Goal: Find specific page/section: Find specific page/section

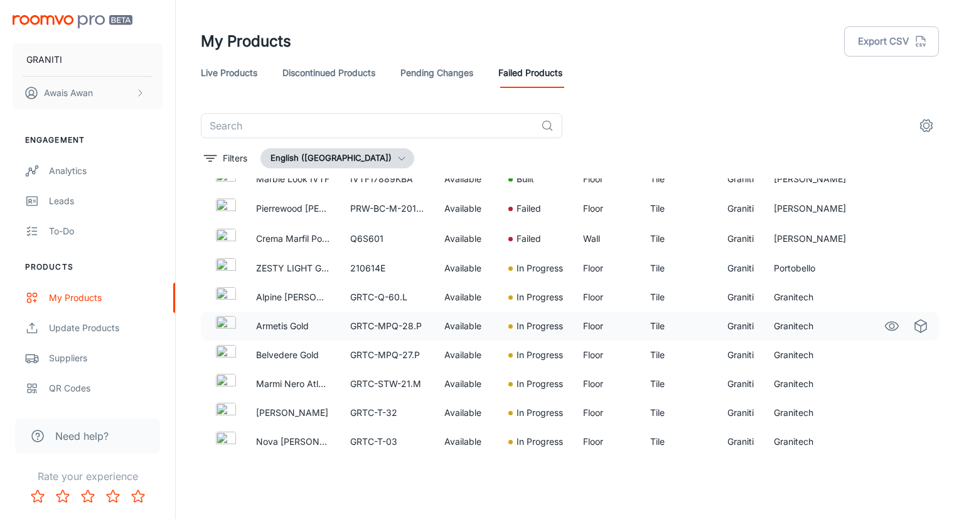
scroll to position [314, 0]
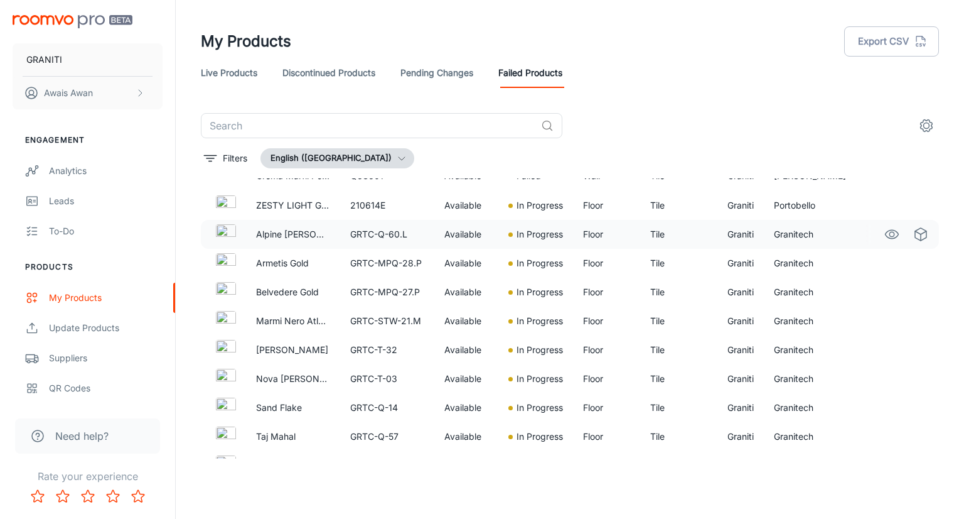
click at [595, 237] on td "Floor" at bounding box center [606, 234] width 67 height 29
click at [595, 235] on td "Floor" at bounding box center [606, 234] width 67 height 29
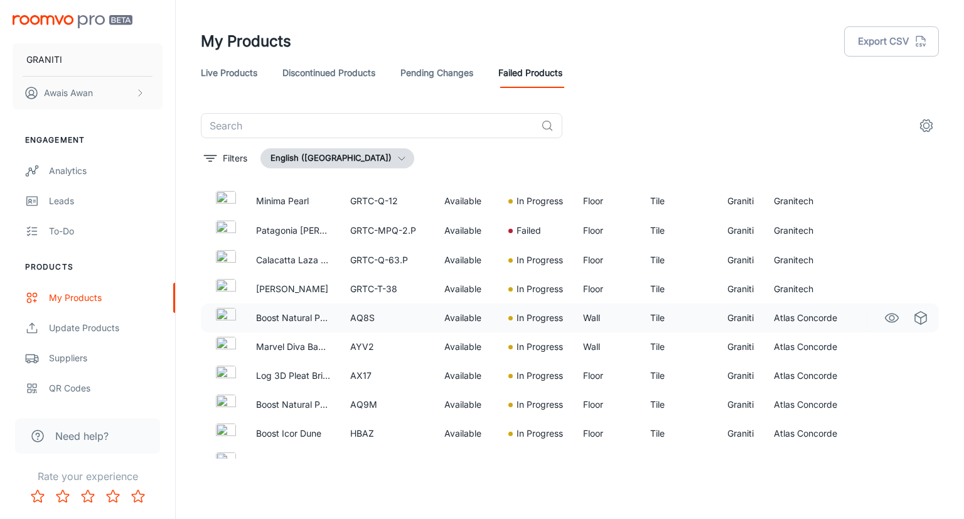
scroll to position [628, 0]
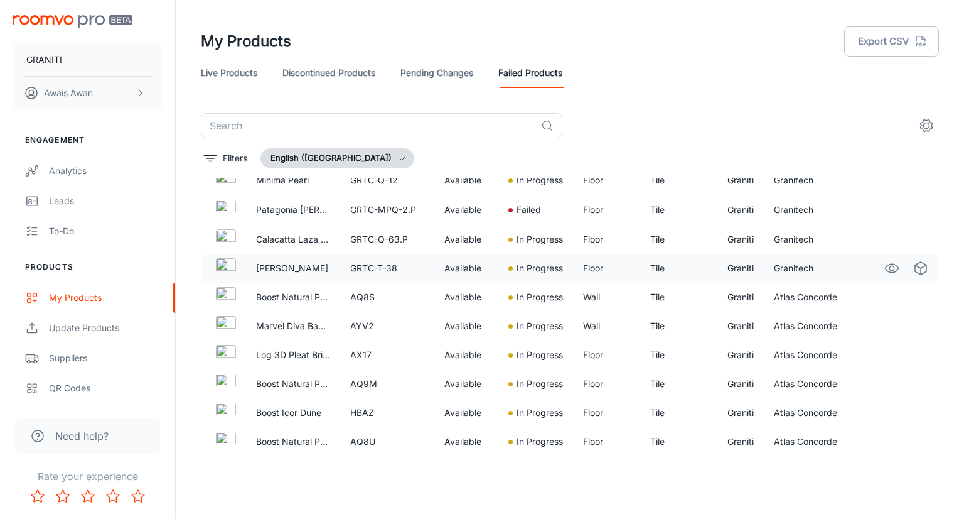
click at [586, 268] on td "Floor" at bounding box center [606, 268] width 67 height 29
click at [587, 266] on td "Floor" at bounding box center [606, 268] width 67 height 29
click at [588, 266] on td "Floor" at bounding box center [606, 268] width 67 height 29
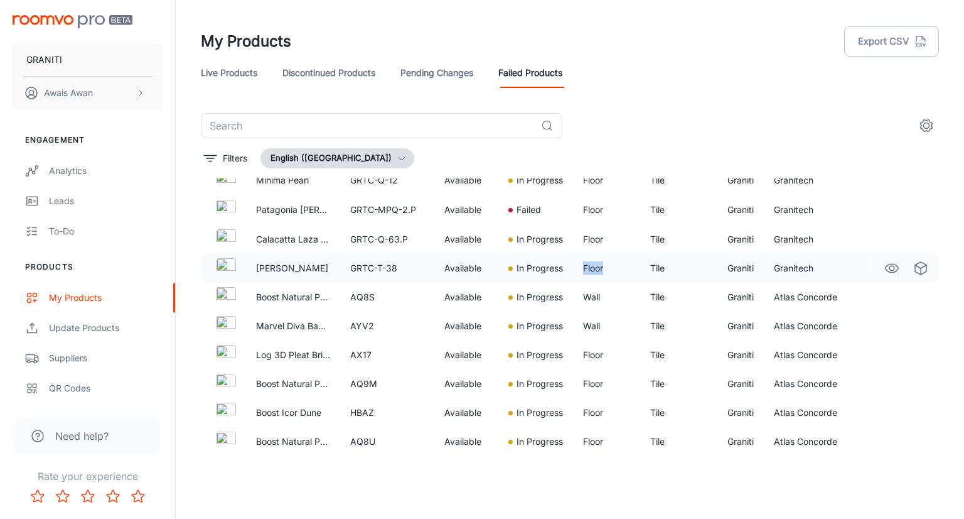
click at [588, 266] on td "Floor" at bounding box center [606, 268] width 67 height 29
click at [589, 265] on td "Floor" at bounding box center [606, 268] width 67 height 29
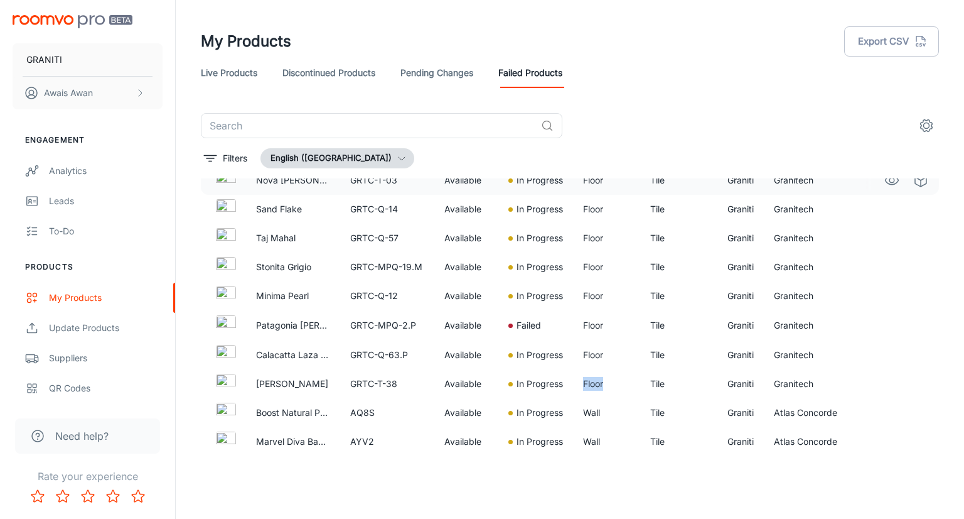
scroll to position [502, 0]
